Goal: Task Accomplishment & Management: Use online tool/utility

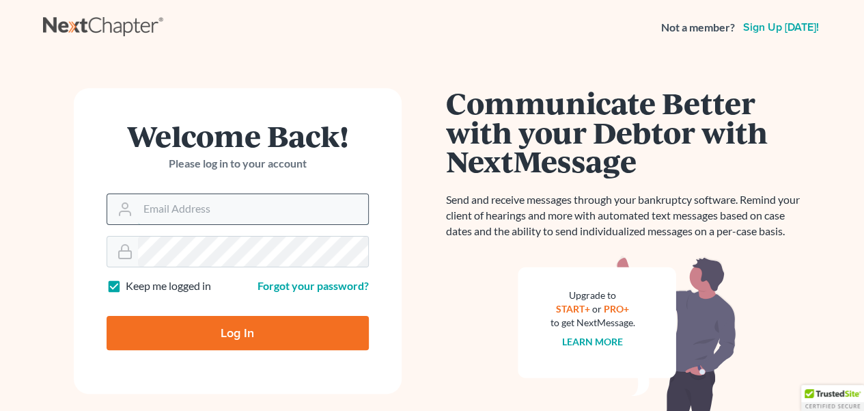
click at [204, 209] on input "Email Address" at bounding box center [253, 209] width 230 height 30
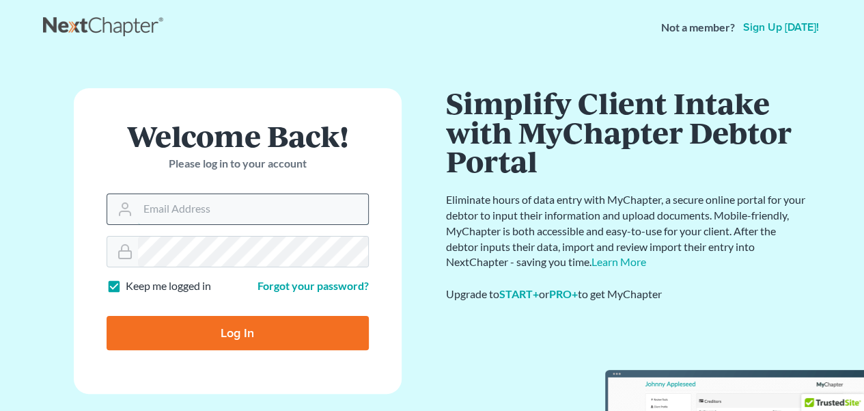
type input "diane@landau.law"
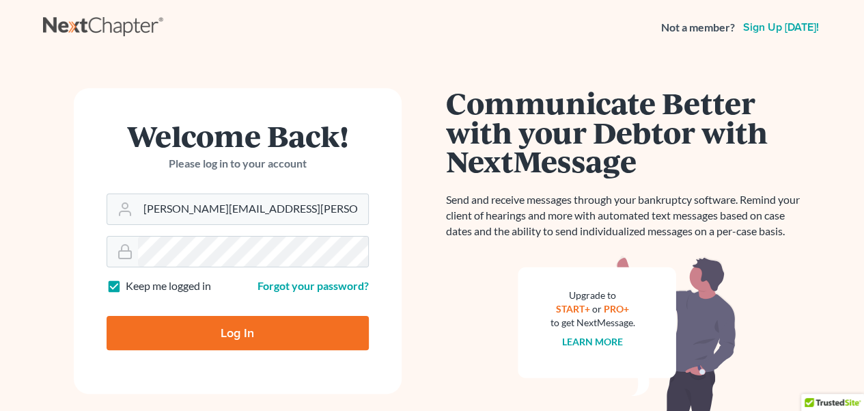
click at [193, 336] on input "Log In" at bounding box center [238, 333] width 262 height 34
type input "Thinking..."
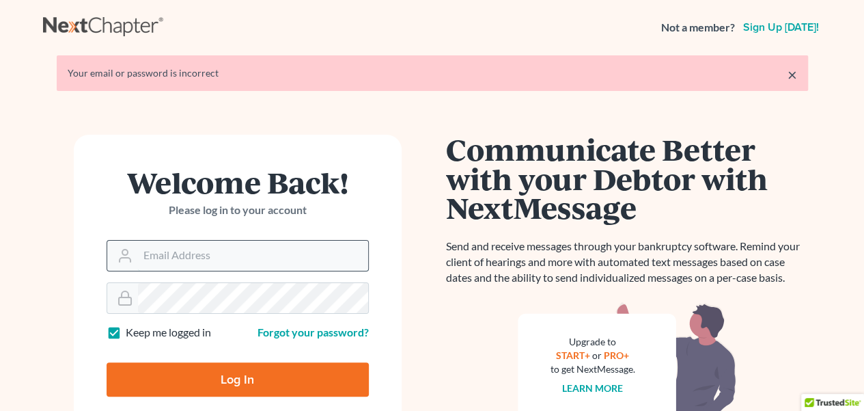
click at [209, 260] on input "Email Address" at bounding box center [253, 255] width 230 height 30
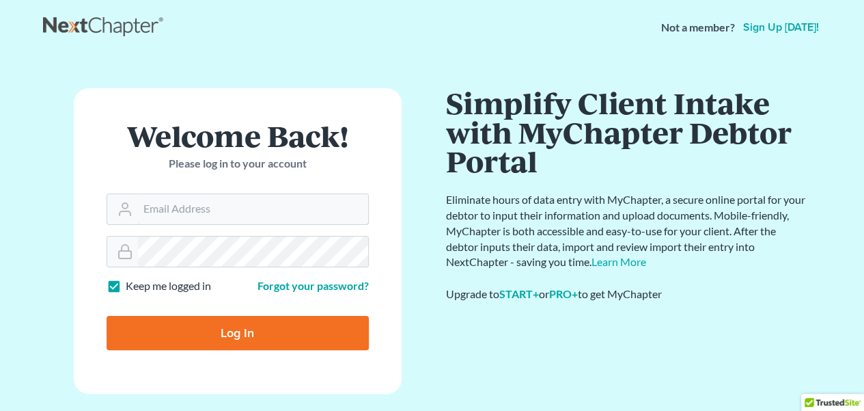
type input "[EMAIL_ADDRESS][DOMAIN_NAME]"
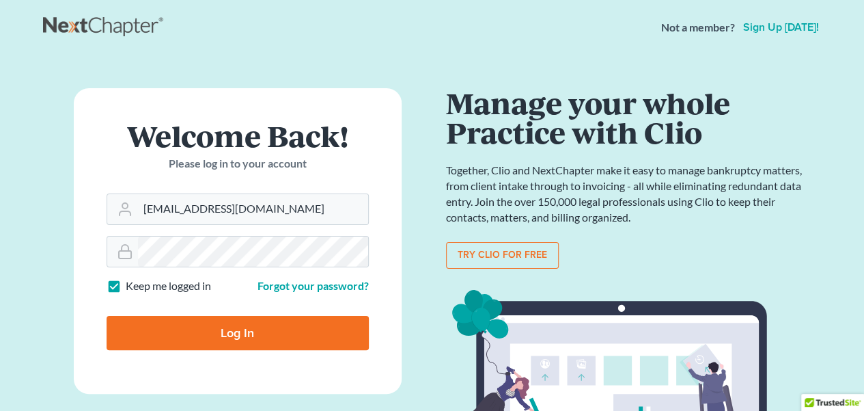
click at [256, 323] on input "Log In" at bounding box center [238, 333] width 262 height 34
type input "Thinking..."
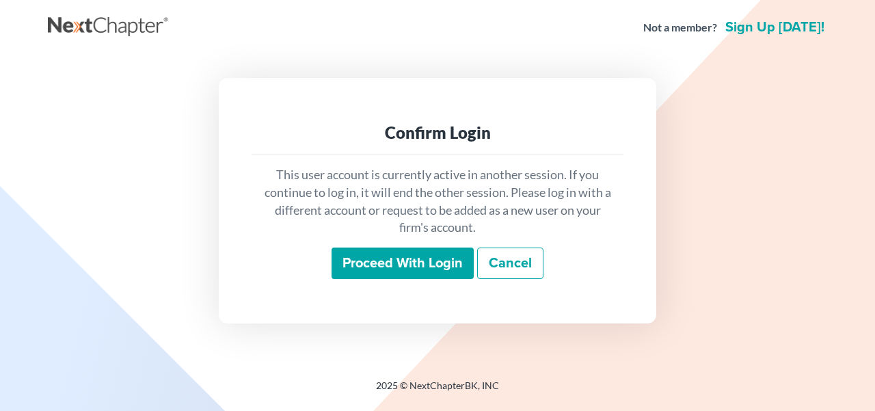
click at [525, 262] on link "Cancel" at bounding box center [510, 262] width 66 height 31
